Goal: Transaction & Acquisition: Purchase product/service

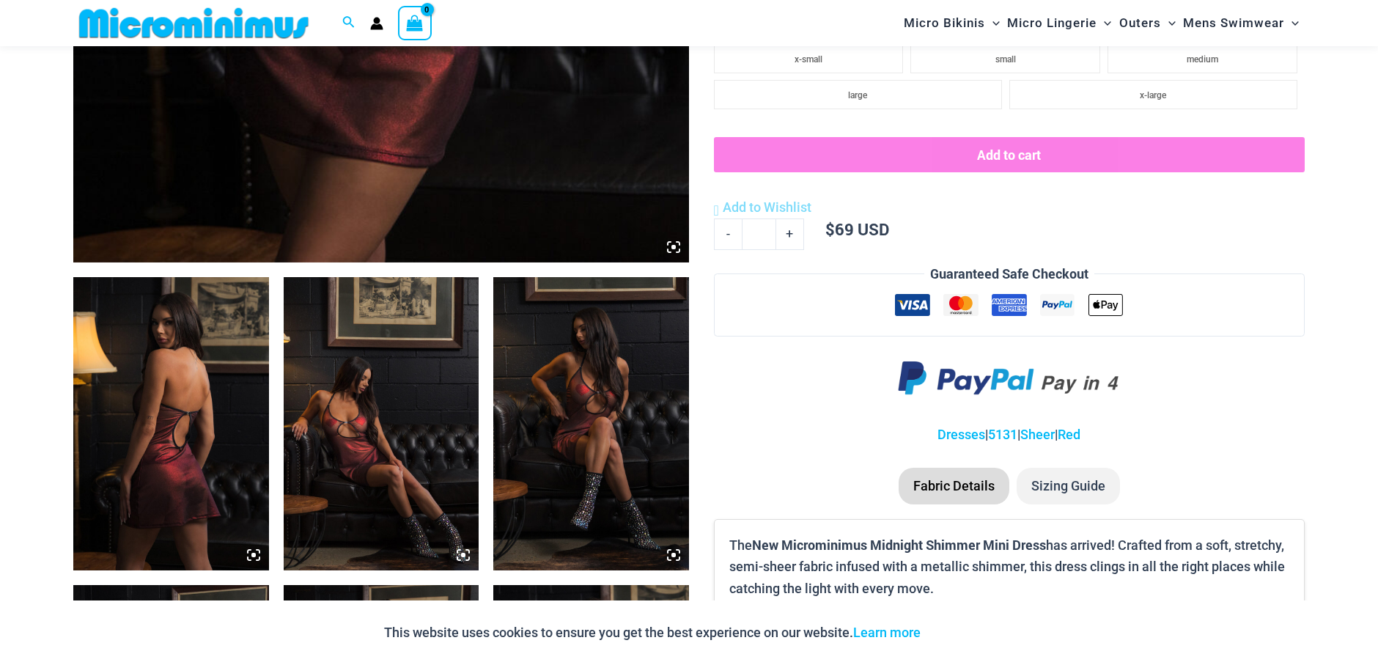
scroll to position [964, 0]
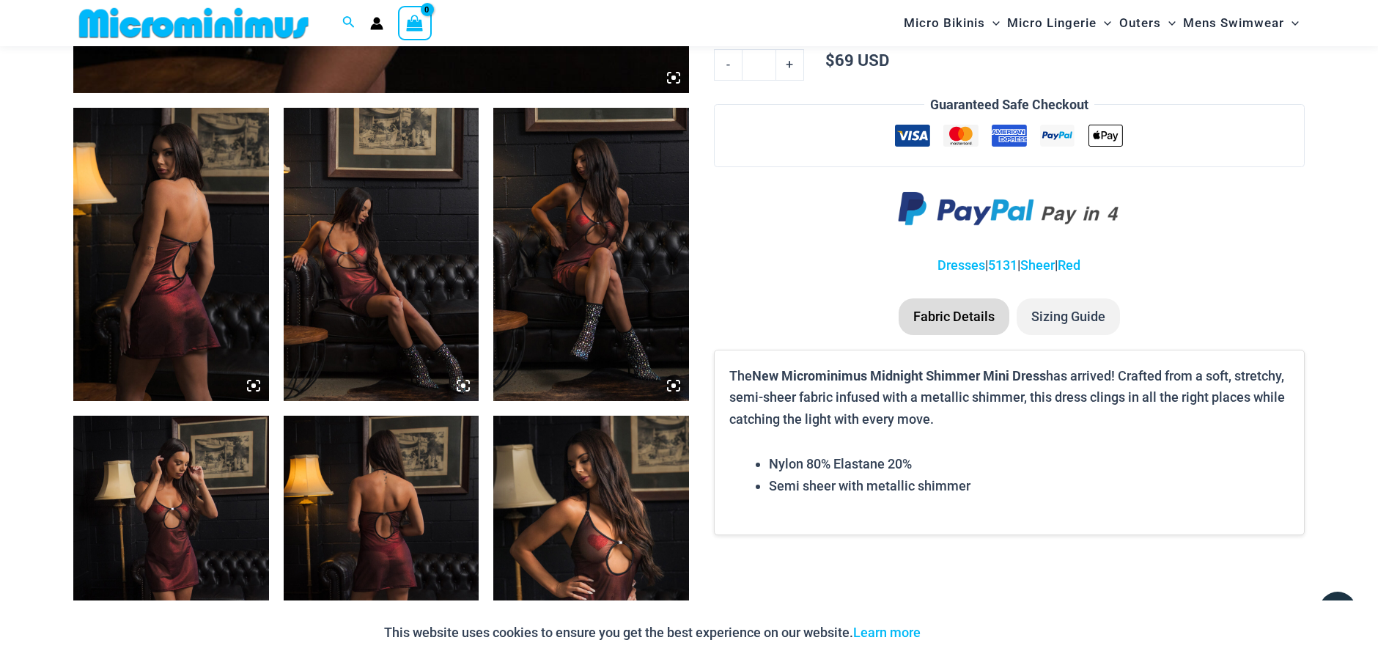
click at [536, 521] on img at bounding box center [591, 562] width 196 height 293
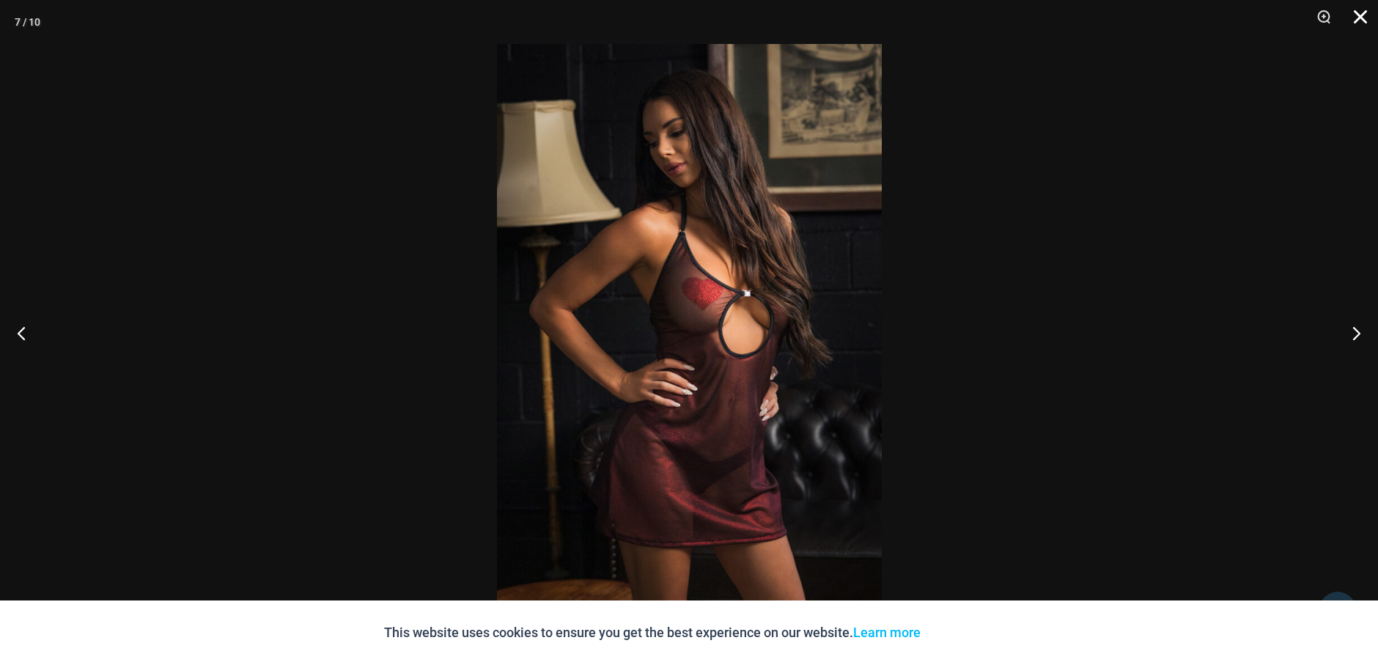
click at [1356, 19] on button "Close" at bounding box center [1355, 22] width 37 height 44
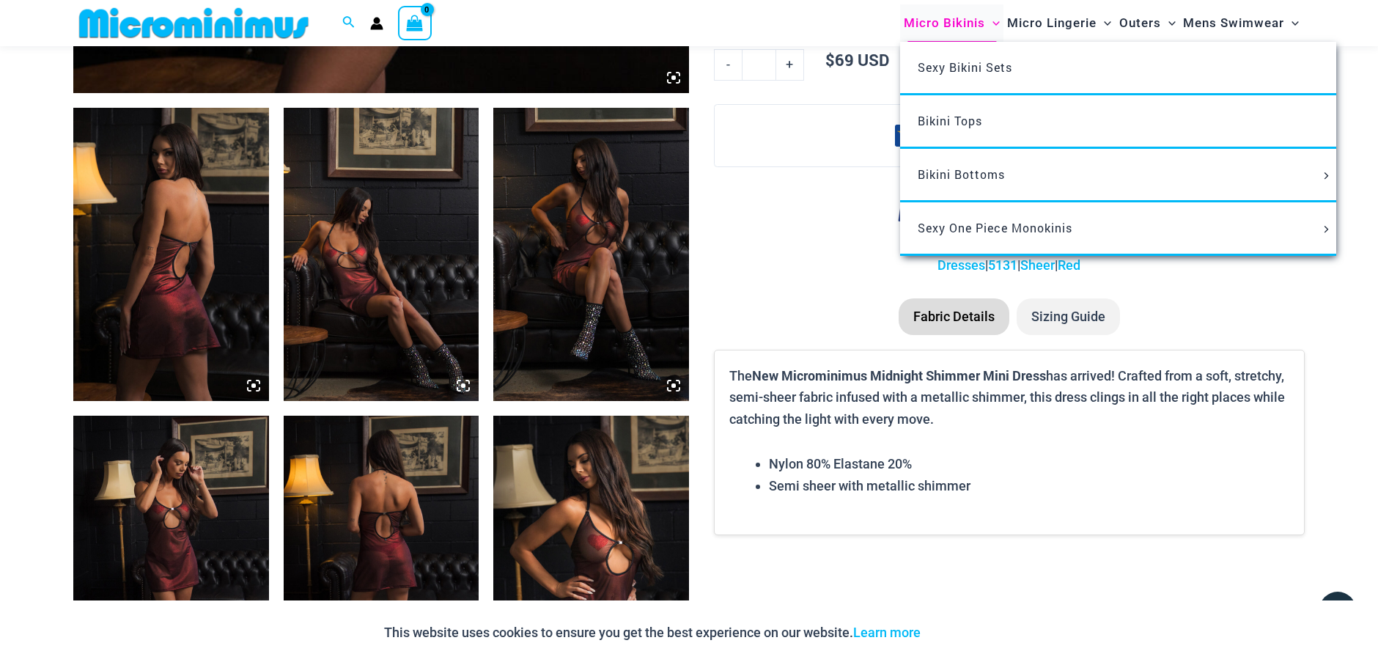
click at [960, 24] on span "Micro Bikinis" at bounding box center [944, 22] width 81 height 37
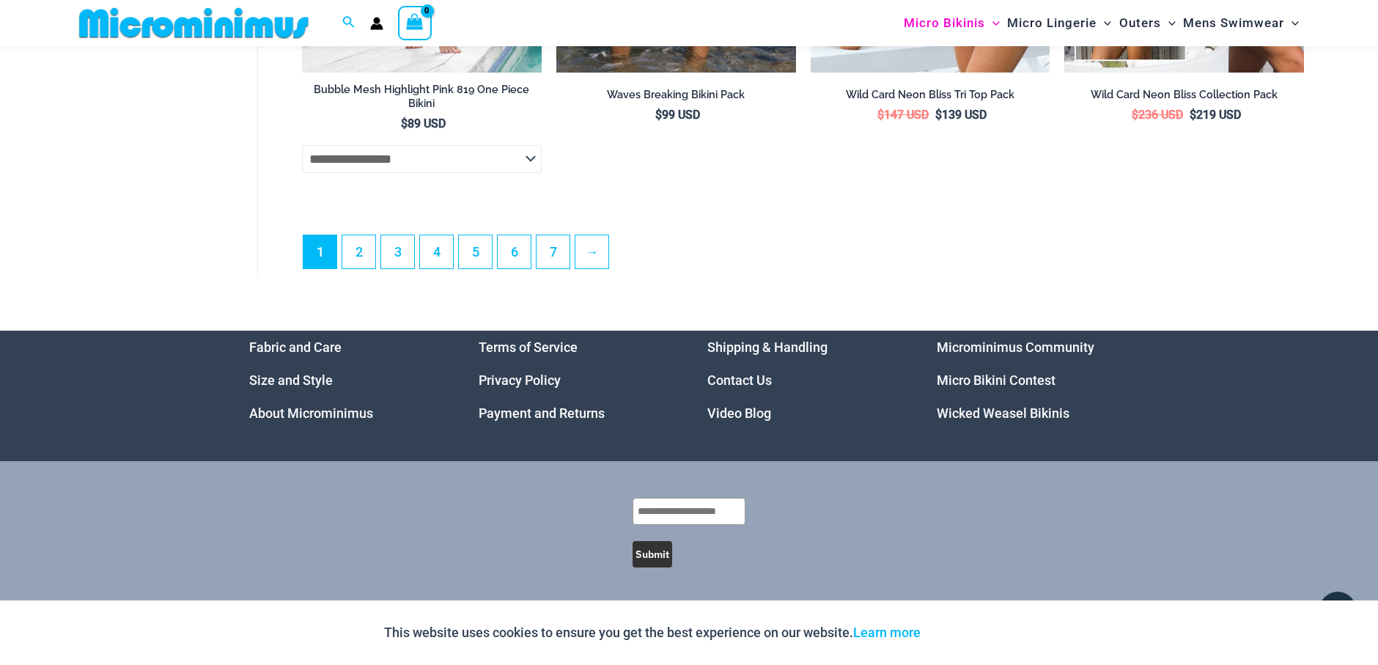
scroll to position [4314, 0]
click at [364, 254] on link "2" at bounding box center [358, 251] width 33 height 34
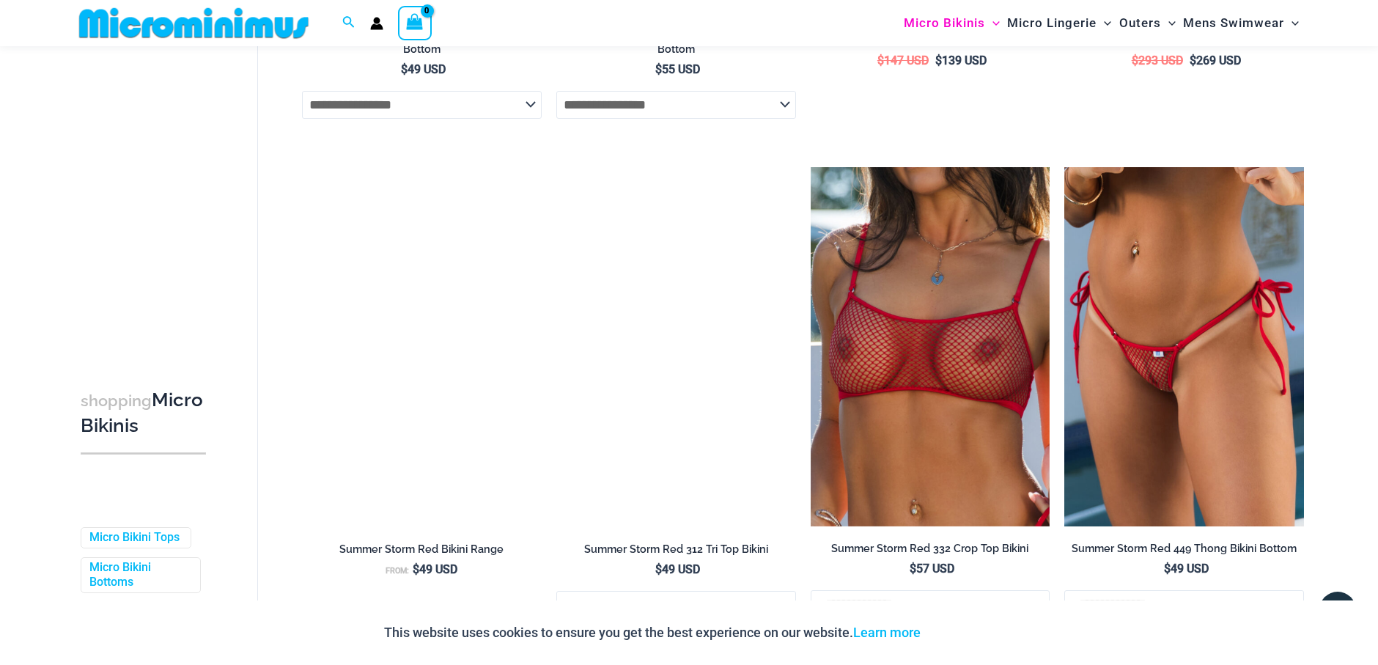
scroll to position [2514, 0]
